Goal: Navigation & Orientation: Find specific page/section

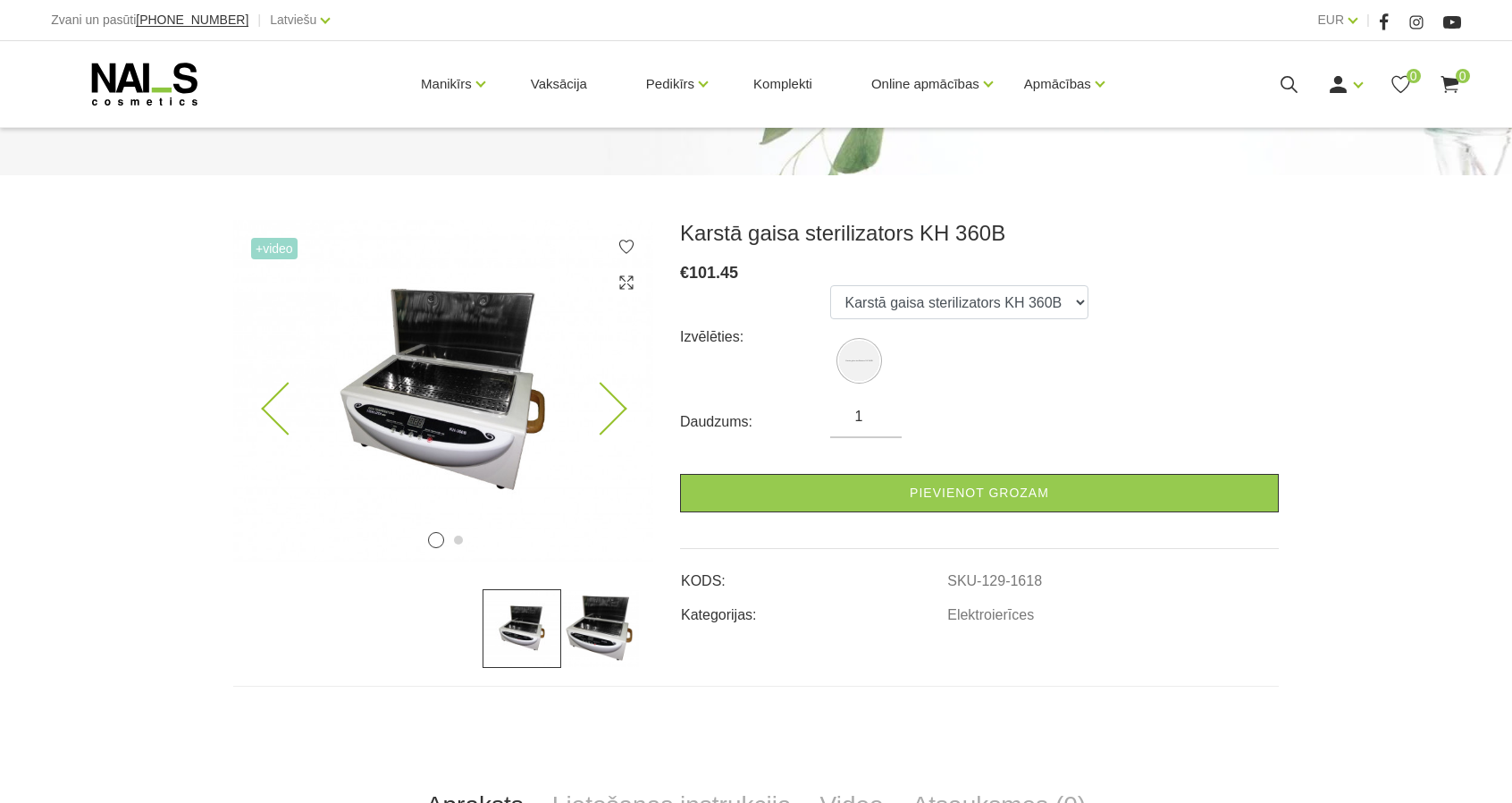
scroll to position [161, 0]
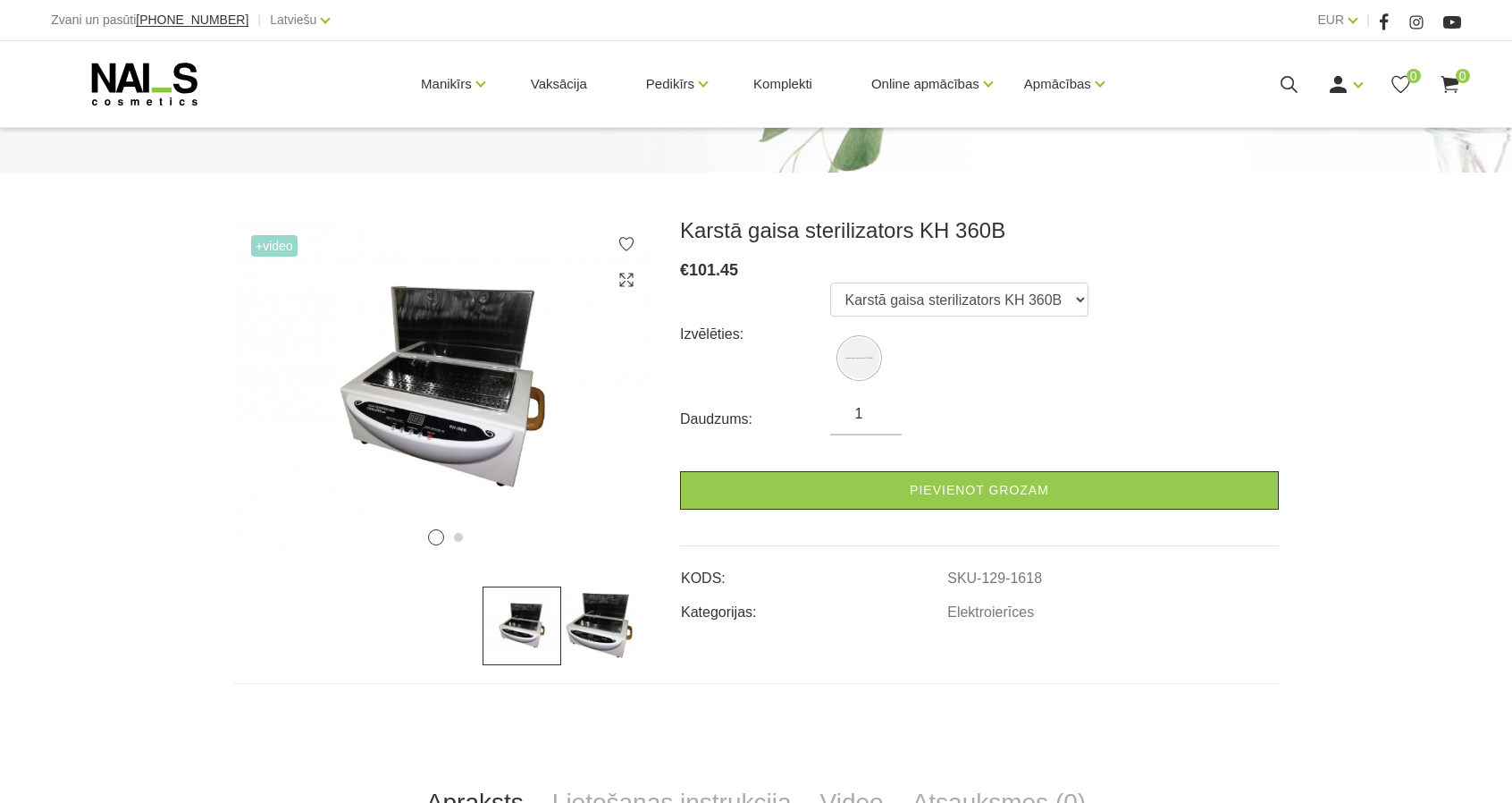
click at [582, 630] on img at bounding box center [600, 625] width 79 height 79
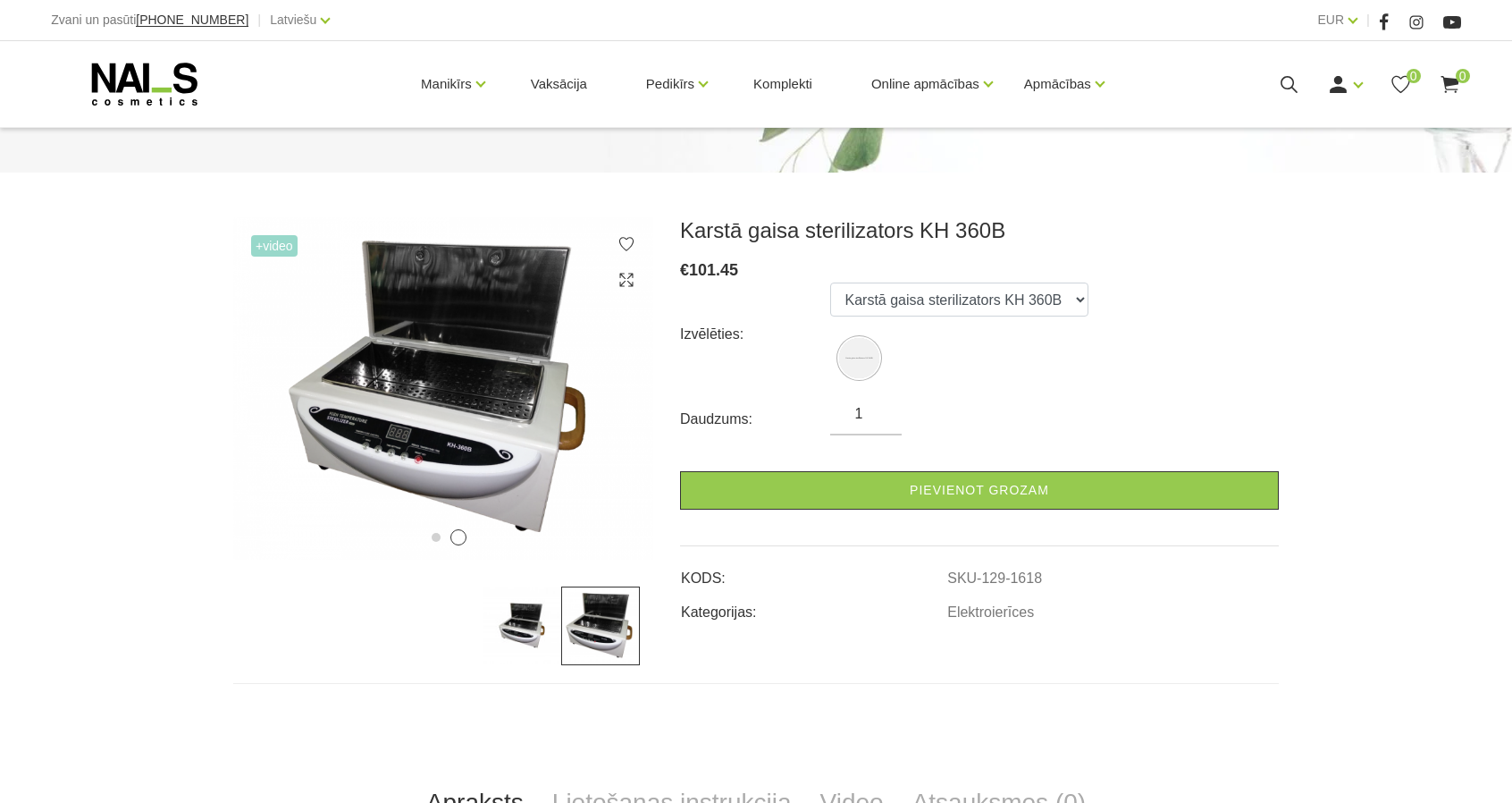
click at [511, 638] on img at bounding box center [522, 625] width 79 height 79
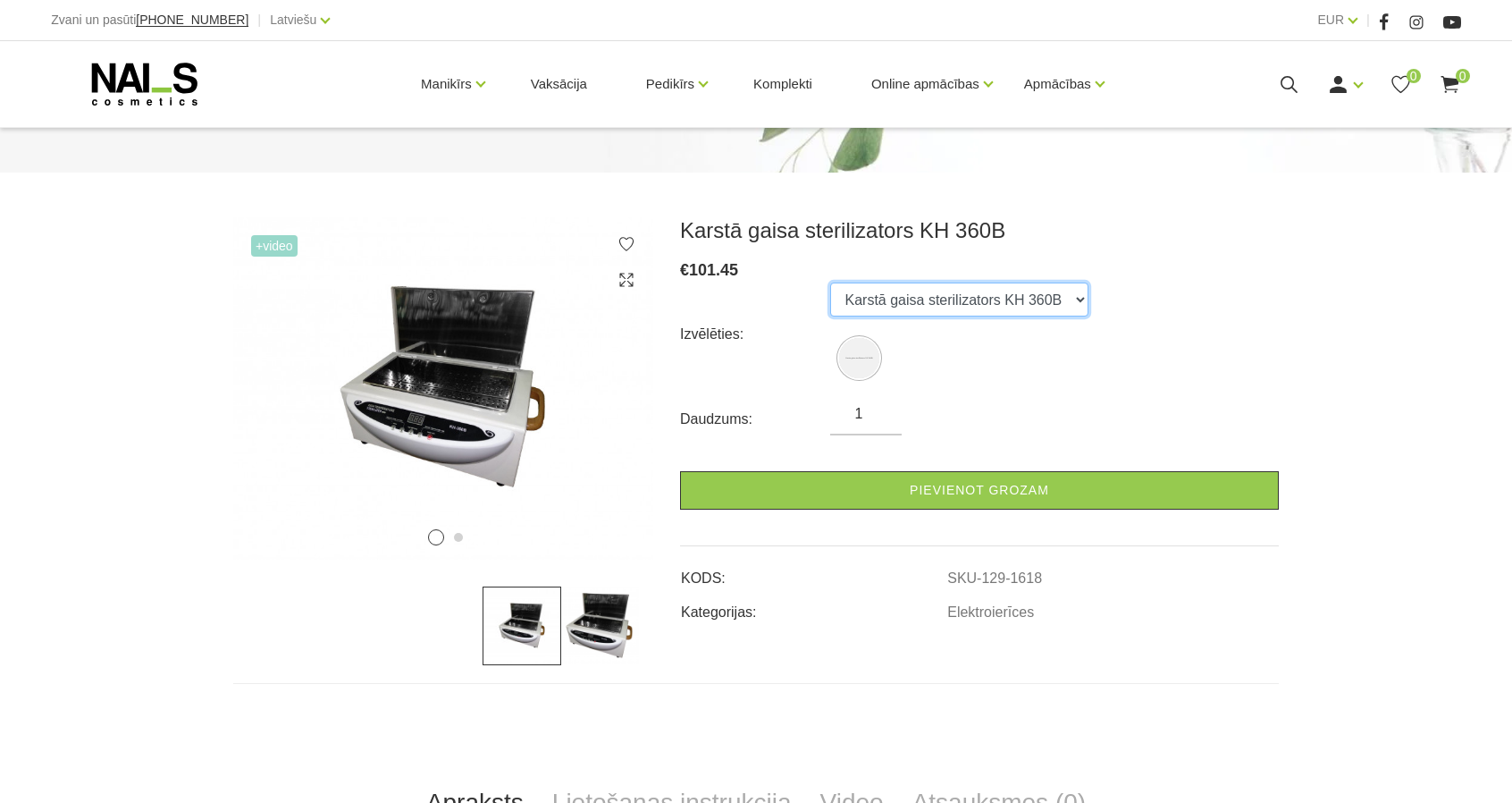
click at [990, 301] on select "Karstā gaisa sterilizators KH 360B" at bounding box center [959, 299] width 259 height 34
click at [983, 305] on select "Karstā gaisa sterilizators KH 360B" at bounding box center [959, 299] width 259 height 34
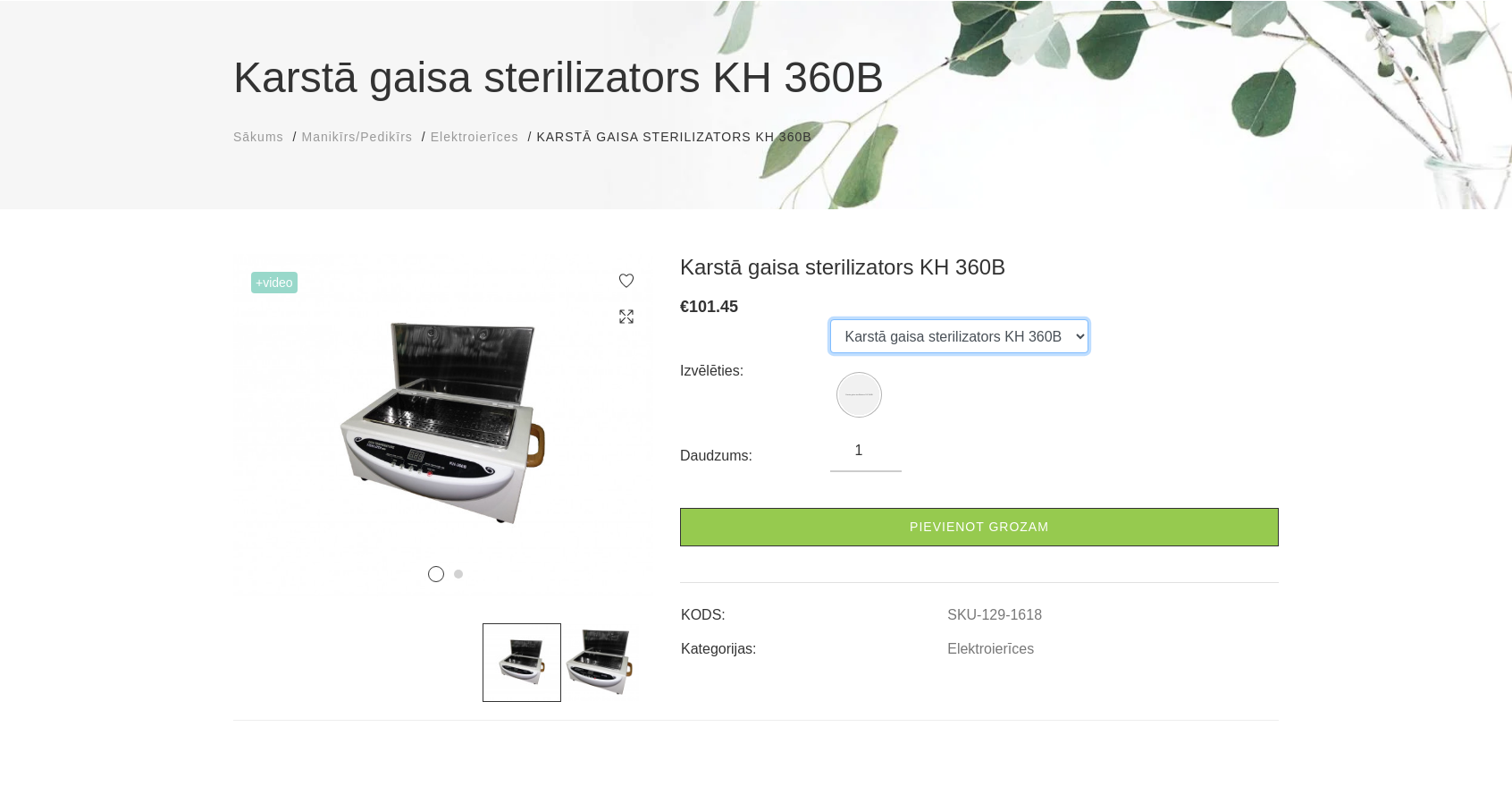
scroll to position [123, 0]
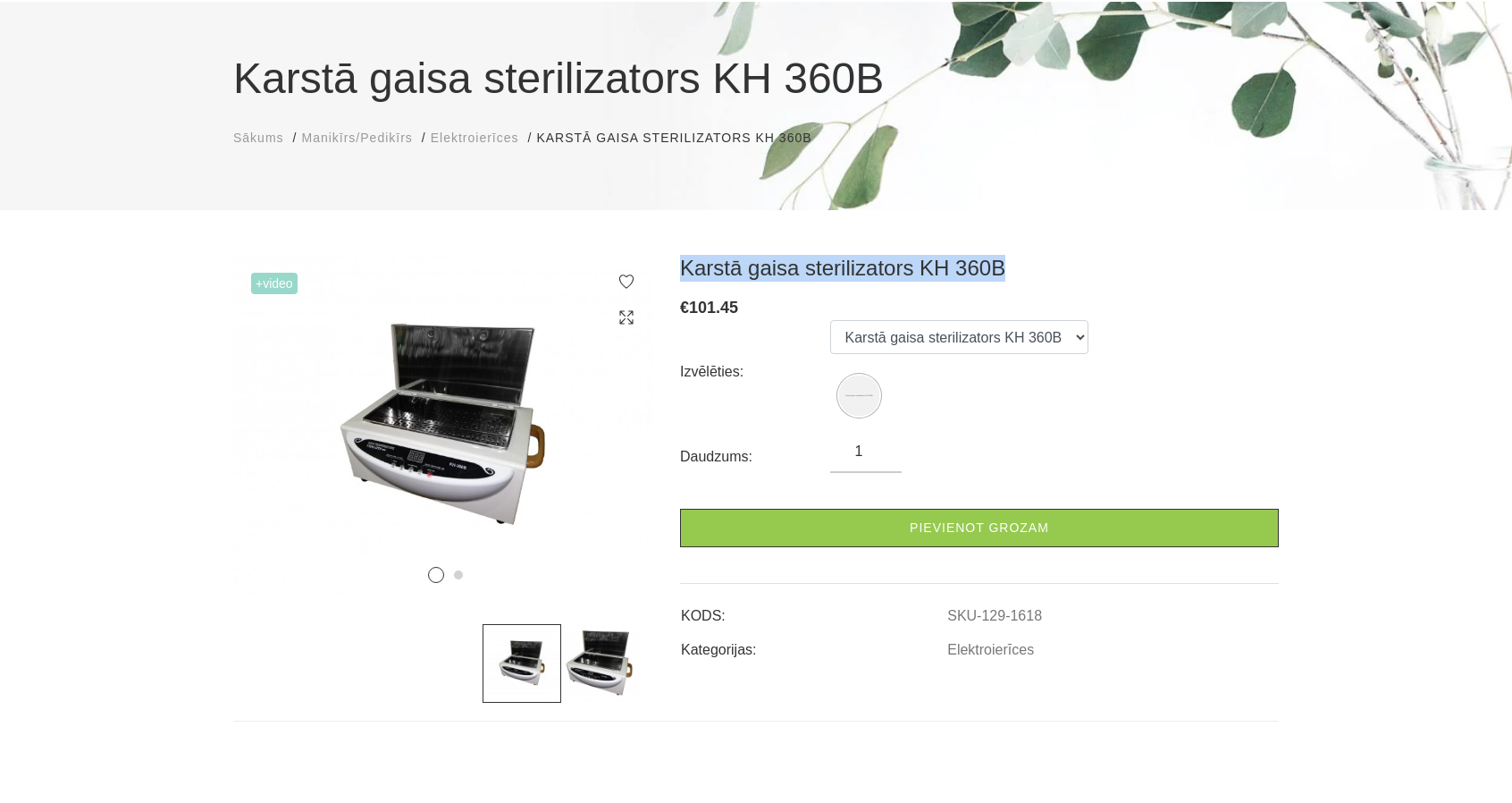
drag, startPoint x: 679, startPoint y: 269, endPoint x: 1035, endPoint y: 228, distance: 358.4
click at [1035, 228] on div "Karstā gaisa sterilizators KH 360B Sākums Manikīrs/Pedikīrs Elektroierīces Kars…" at bounding box center [756, 559] width 1512 height 1364
copy h3 "Karstā gaisa sterilizators KH 360B"
click at [576, 428] on img at bounding box center [443, 426] width 421 height 343
click at [600, 430] on icon at bounding box center [600, 444] width 52 height 52
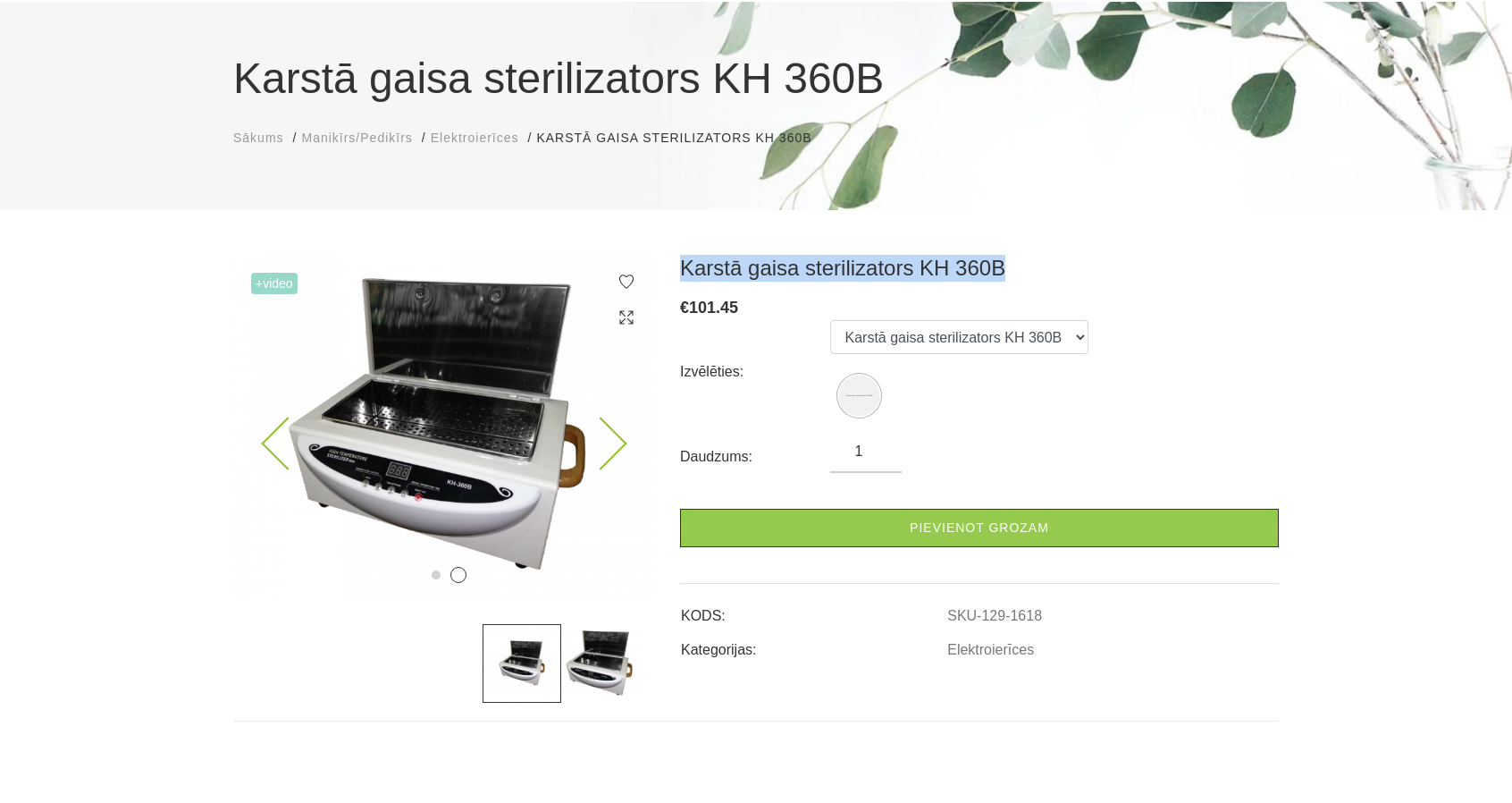
click at [610, 433] on icon at bounding box center [600, 444] width 52 height 52
click at [620, 440] on icon at bounding box center [600, 444] width 52 height 52
click at [494, 140] on span "Elektroierīces" at bounding box center [475, 137] width 89 height 14
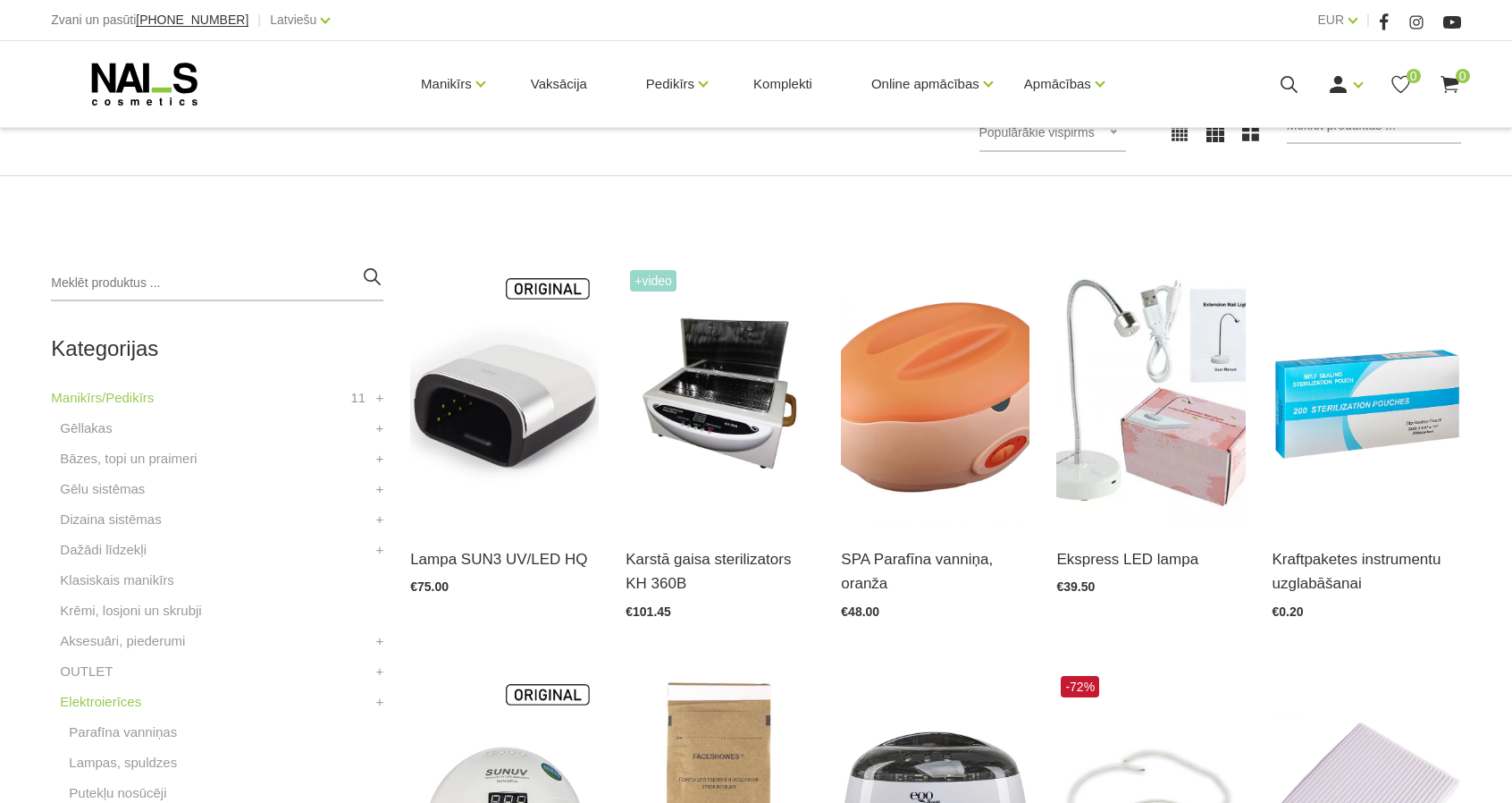
scroll to position [287, 0]
